Goal: Transaction & Acquisition: Purchase product/service

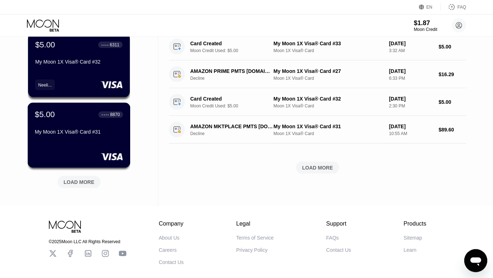
scroll to position [308, 0]
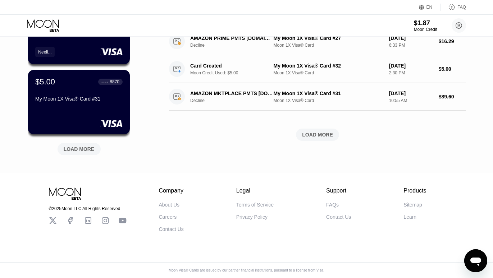
click at [78, 146] on div "LOAD MORE" at bounding box center [79, 149] width 31 height 6
click at [419, 26] on div "$1.87" at bounding box center [426, 23] width 24 height 8
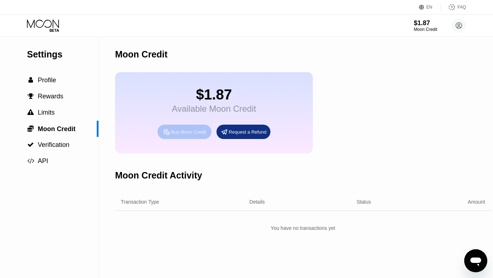
click at [190, 139] on div "Buy Moon Credit" at bounding box center [185, 132] width 54 height 14
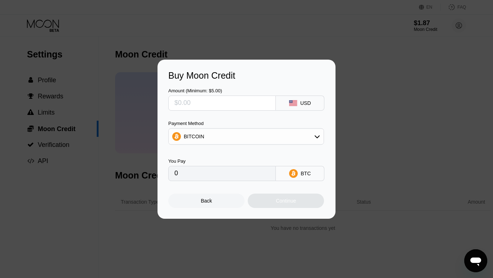
click at [228, 105] on input "text" at bounding box center [221, 103] width 95 height 14
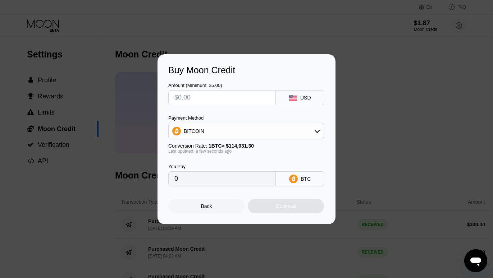
type input "$1"
type input "0.00000877"
type input "$100"
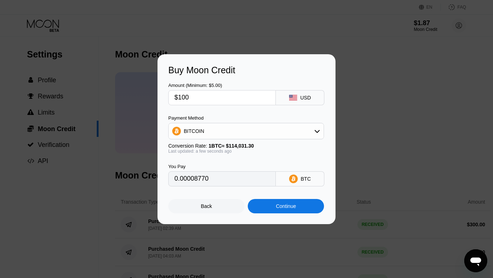
type input "0.00087696"
type input "$100"
click at [280, 209] on div "Continue" at bounding box center [286, 207] width 20 height 6
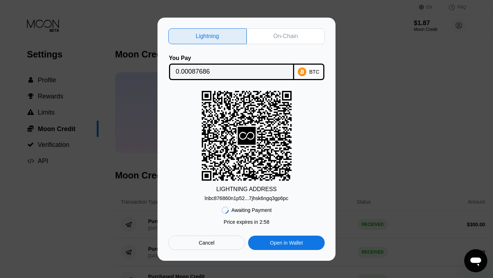
click at [278, 33] on div "On-Chain" at bounding box center [285, 36] width 24 height 7
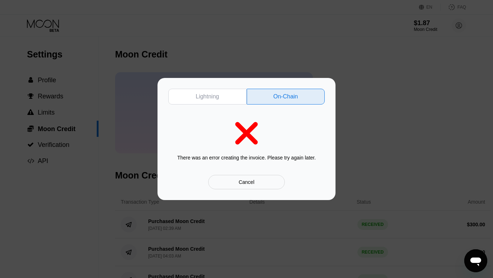
click at [261, 182] on div "Cancel" at bounding box center [246, 182] width 77 height 14
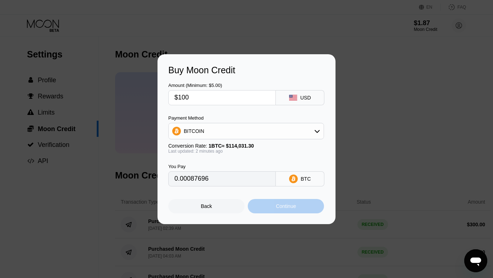
click at [307, 208] on div "Continue" at bounding box center [286, 206] width 76 height 14
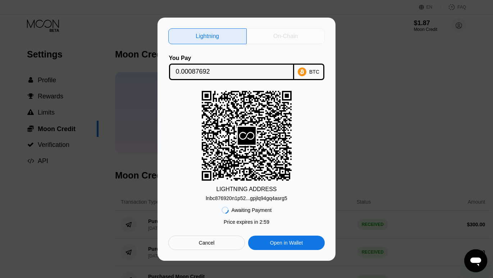
click at [267, 31] on div "On-Chain" at bounding box center [286, 36] width 78 height 16
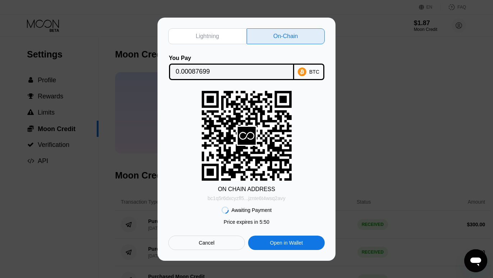
click at [283, 197] on div "bc1q5r6dxcyzfl5...jznte6t4wsq2avy" at bounding box center [247, 199] width 78 height 6
click at [226, 72] on input "0.00087699" at bounding box center [232, 72] width 112 height 14
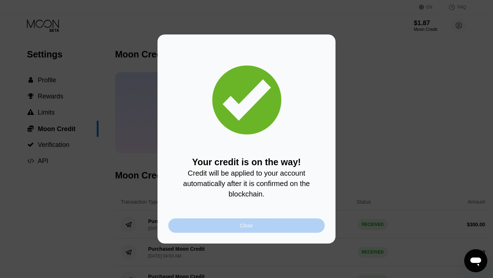
click at [226, 231] on div "Close" at bounding box center [246, 226] width 156 height 14
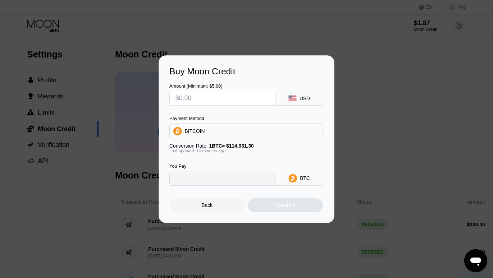
type input "0"
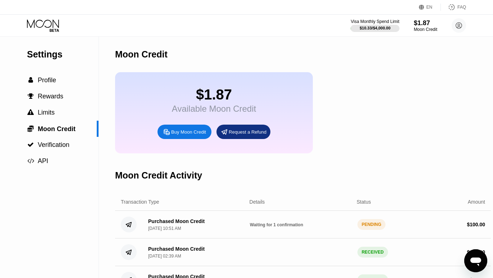
click at [38, 202] on div "Settings  Profile  Rewards  Limits  Moon Credit  Verification  API" at bounding box center [49, 193] width 99 height 313
click at [47, 21] on icon at bounding box center [43, 25] width 33 height 13
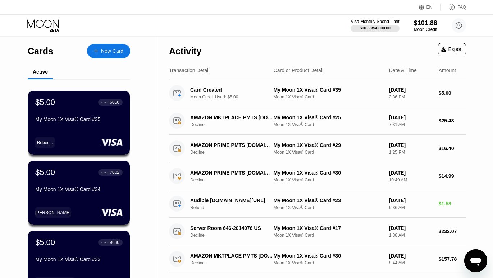
click at [105, 46] on div "New Card" at bounding box center [108, 51] width 43 height 14
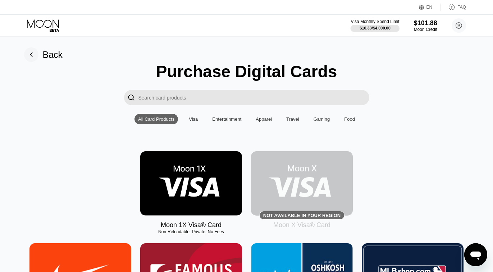
click at [194, 173] on img at bounding box center [191, 183] width 102 height 64
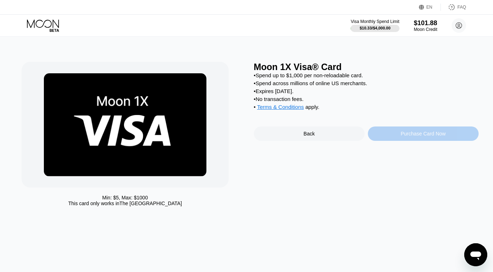
click at [409, 137] on div "Purchase Card Now" at bounding box center [423, 134] width 45 height 6
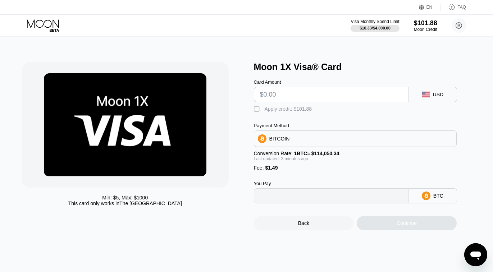
type input "0"
click at [330, 98] on input "text" at bounding box center [331, 94] width 142 height 14
type input "$5"
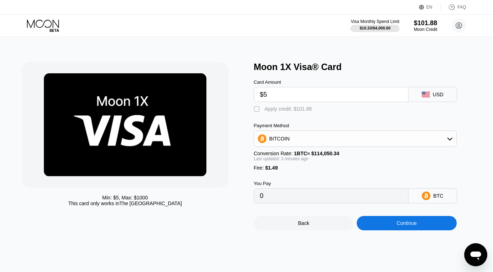
type input "0.00005691"
type input "$5"
click at [258, 113] on div "" at bounding box center [257, 109] width 7 height 7
type input "0"
click at [408, 226] on div "Continue" at bounding box center [407, 224] width 20 height 6
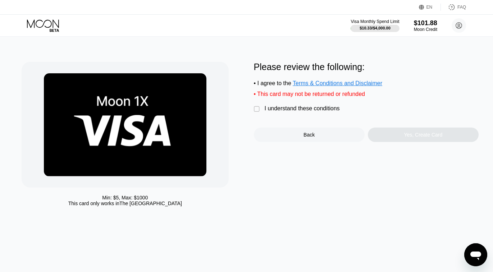
click at [254, 113] on div "" at bounding box center [257, 109] width 7 height 7
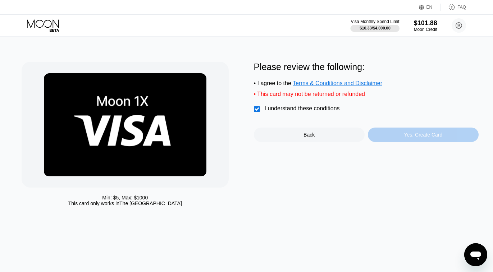
click at [425, 138] on div "Yes, Create Card" at bounding box center [423, 135] width 38 height 6
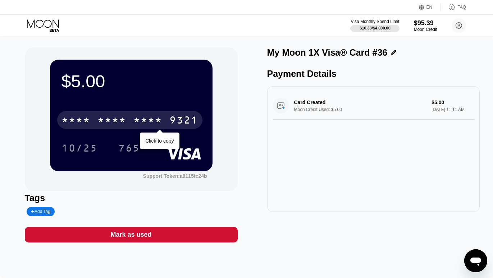
click at [160, 123] on div "* * * *" at bounding box center [147, 121] width 29 height 12
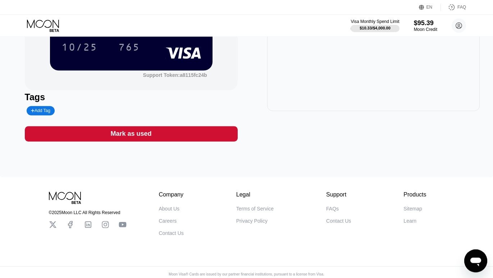
scroll to position [110, 0]
